Goal: Task Accomplishment & Management: Use online tool/utility

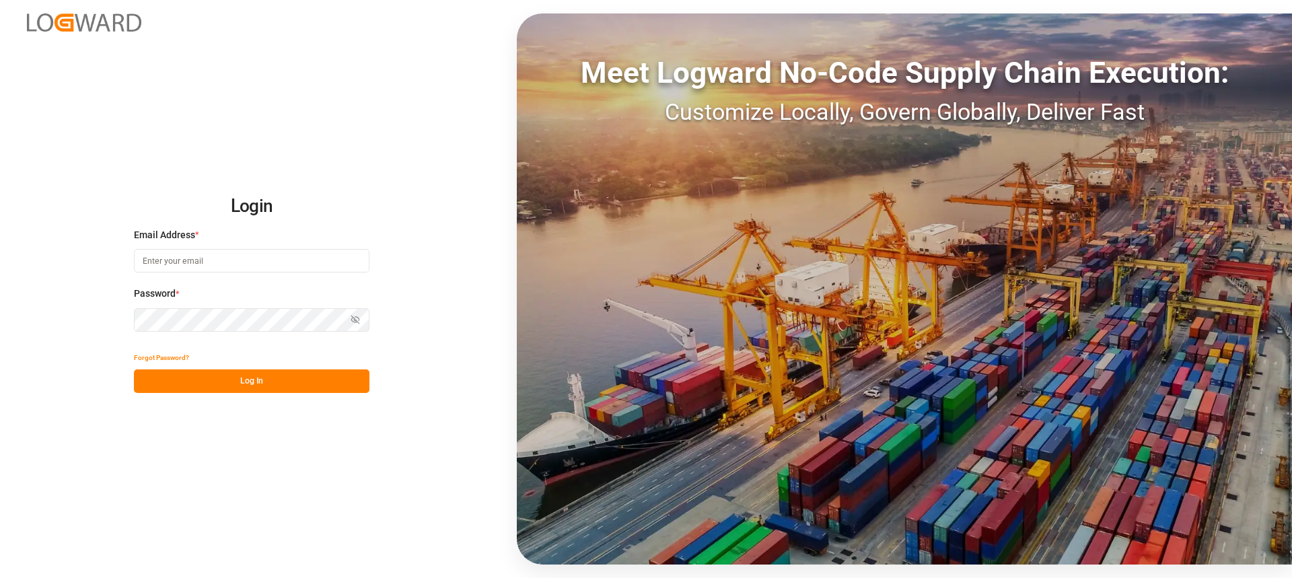
type input "[PERSON_NAME][EMAIL_ADDRESS][PERSON_NAME][DOMAIN_NAME]"
click at [248, 378] on button "Log In" at bounding box center [252, 382] width 236 height 24
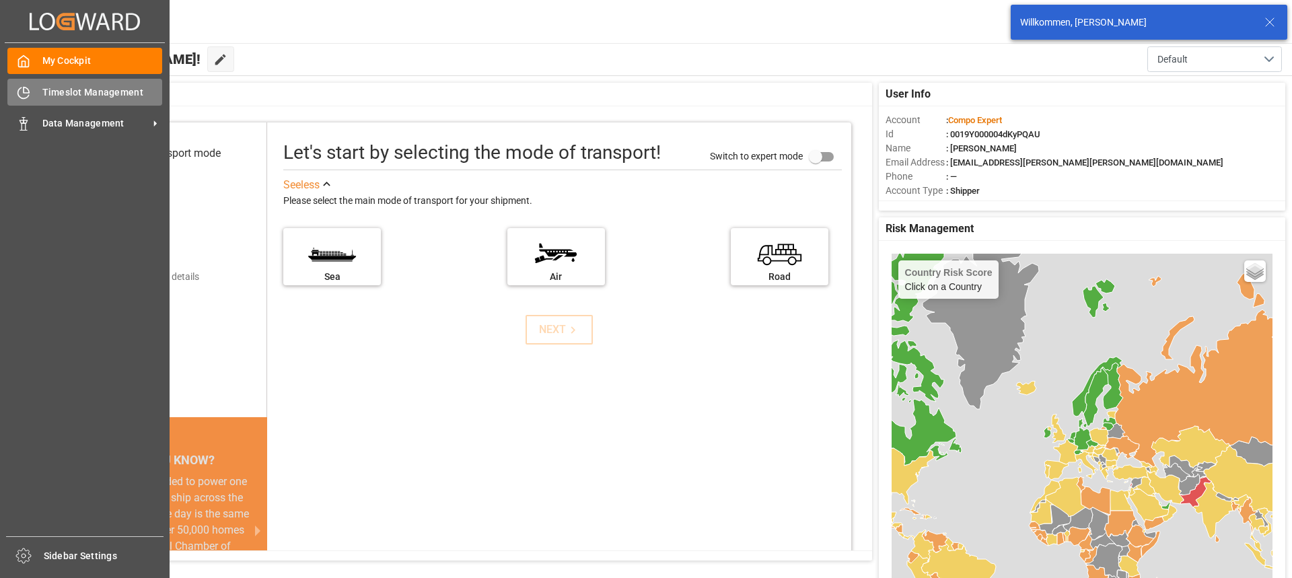
click at [64, 91] on span "Timeslot Management" at bounding box center [102, 92] width 120 height 14
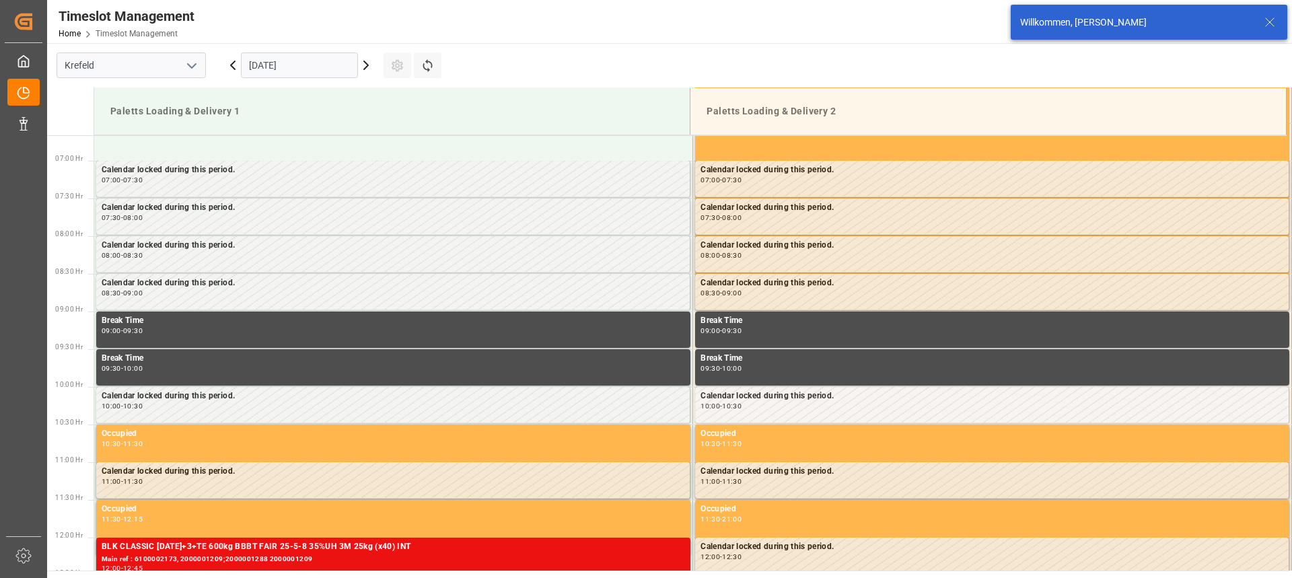
scroll to position [519, 0]
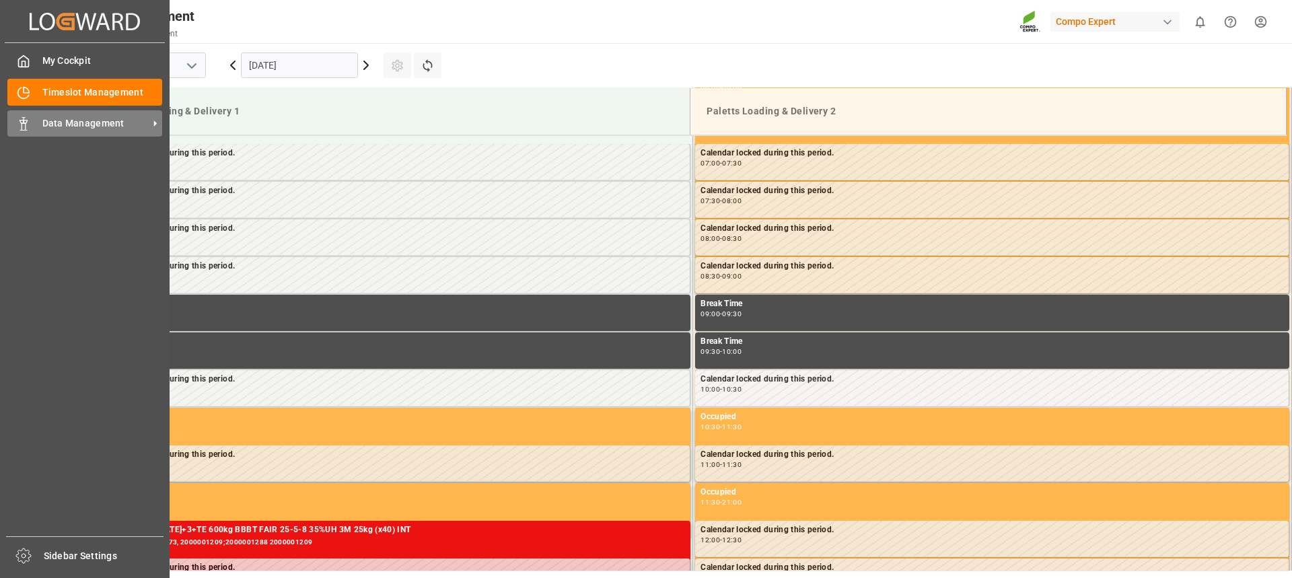
click at [28, 131] on icon at bounding box center [23, 123] width 13 height 13
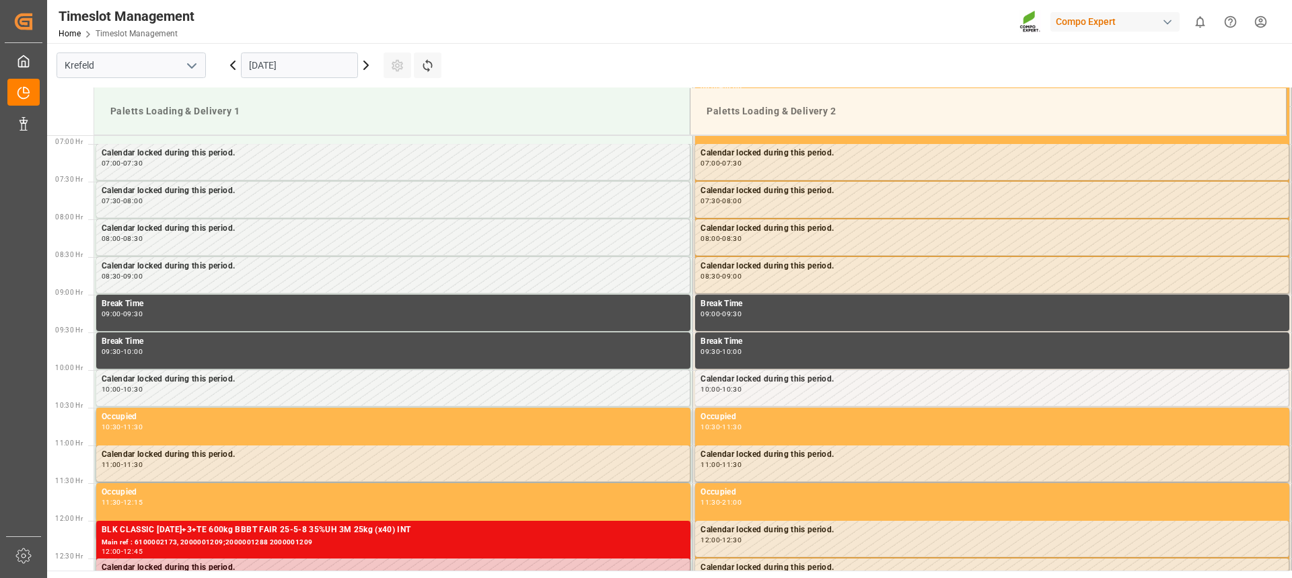
click at [230, 70] on icon at bounding box center [233, 65] width 16 height 16
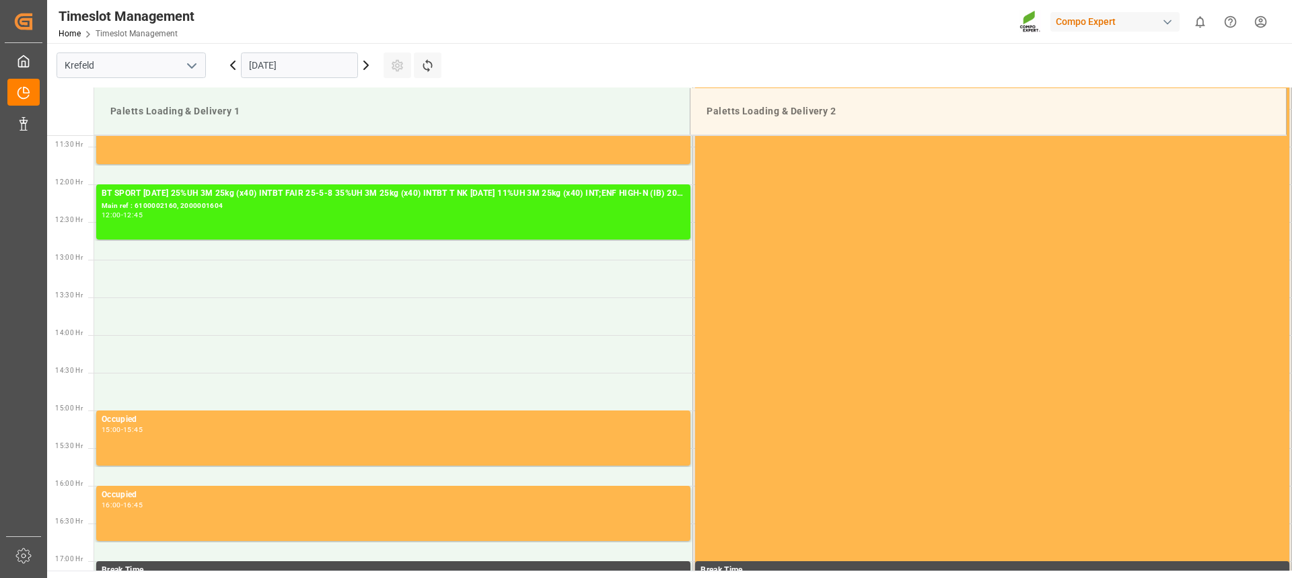
scroll to position [1057, 0]
